Goal: Information Seeking & Learning: Learn about a topic

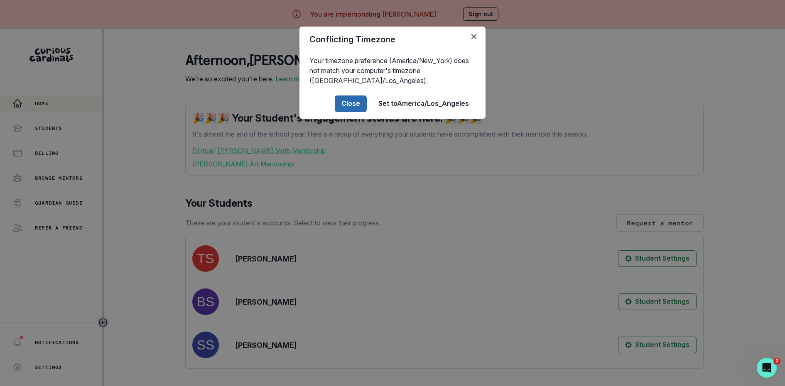
click at [362, 108] on button "Close" at bounding box center [351, 104] width 32 height 17
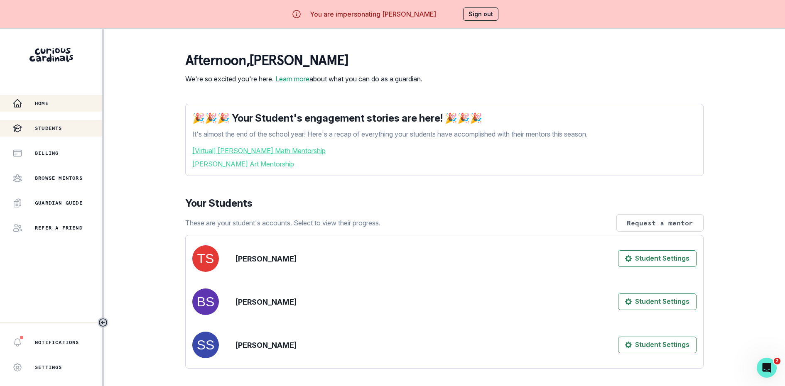
click at [76, 130] on div "Students" at bounding box center [57, 128] width 90 height 10
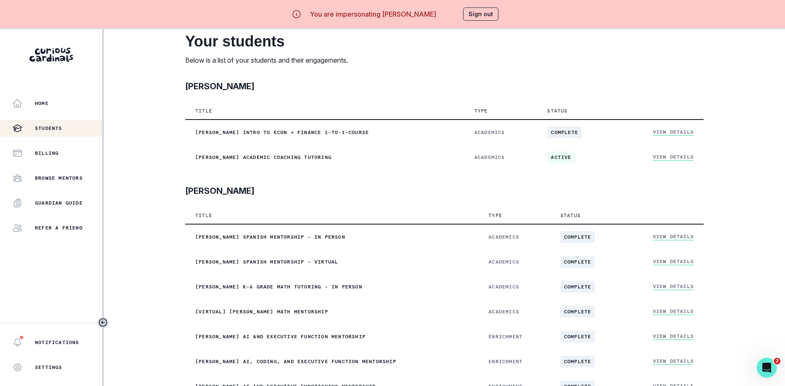
scroll to position [61, 0]
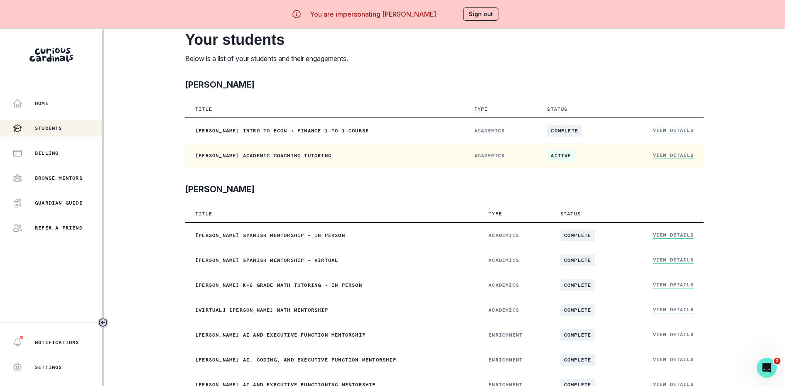
click at [664, 158] on link "View Details" at bounding box center [673, 155] width 41 height 7
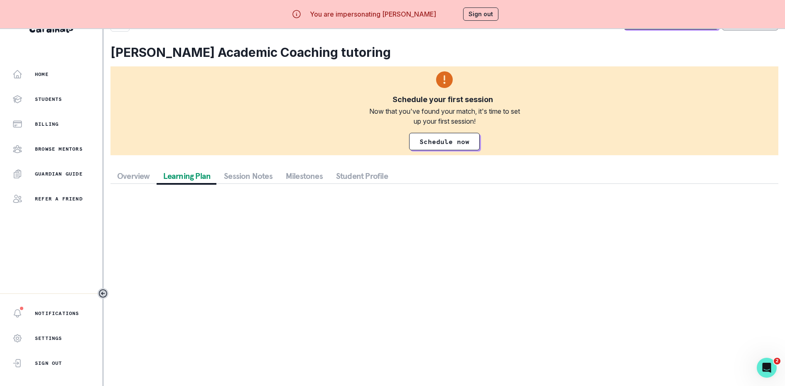
click at [211, 169] on button "Learning Plan" at bounding box center [187, 176] width 61 height 15
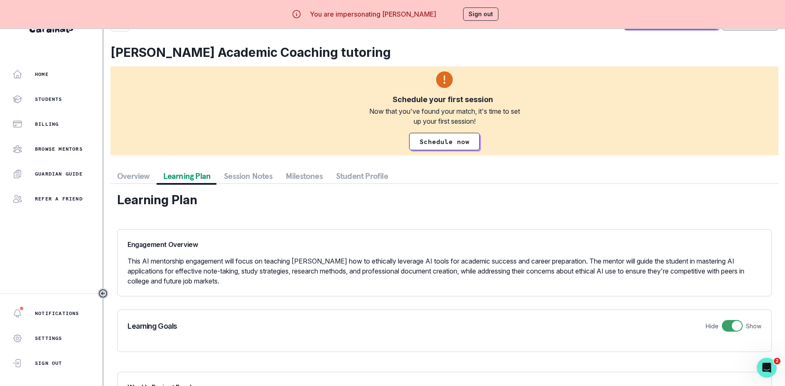
click at [247, 176] on button "Session Notes" at bounding box center [248, 176] width 62 height 15
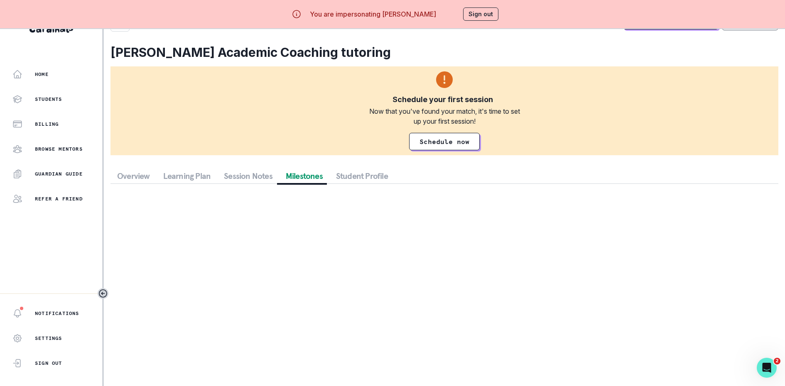
click at [303, 177] on button "Milestones" at bounding box center [304, 176] width 50 height 15
click at [491, 16] on button "Sign out" at bounding box center [480, 13] width 35 height 13
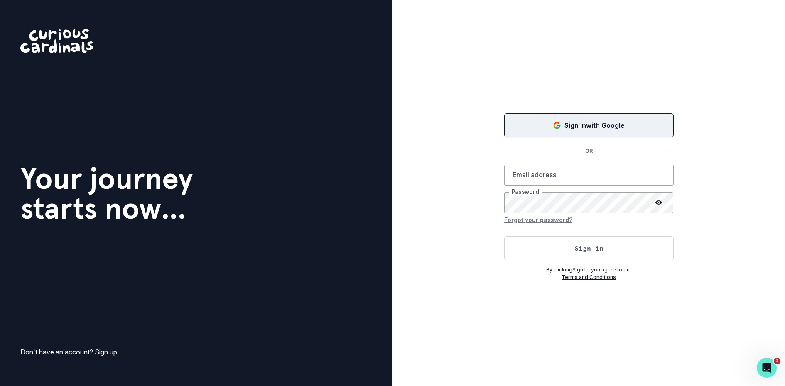
click at [572, 118] on button "Sign in with Google" at bounding box center [589, 125] width 170 height 24
